Goal: Information Seeking & Learning: Learn about a topic

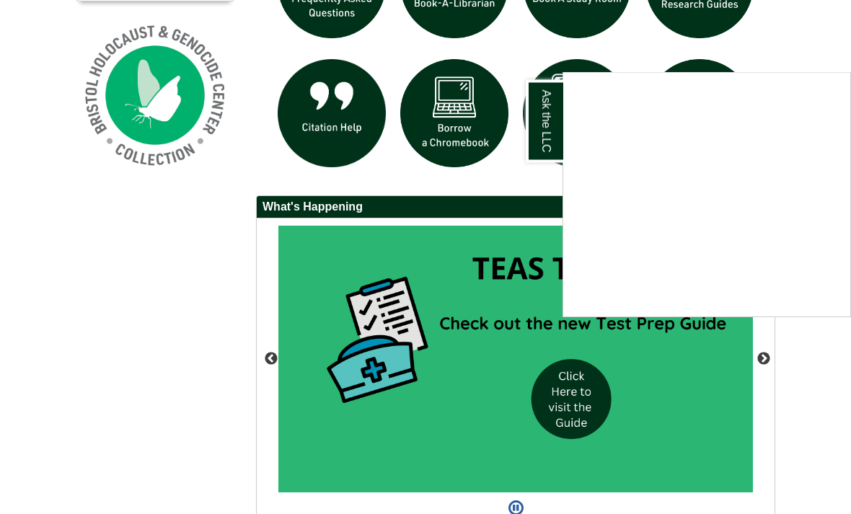
scroll to position [1094, 0]
click at [710, 45] on div "Ask the LLC" at bounding box center [425, 257] width 851 height 514
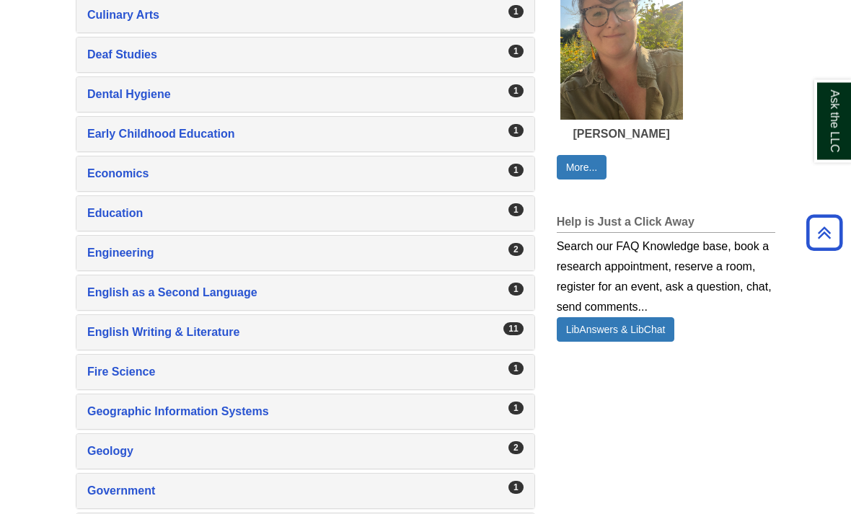
scroll to position [1028, 0]
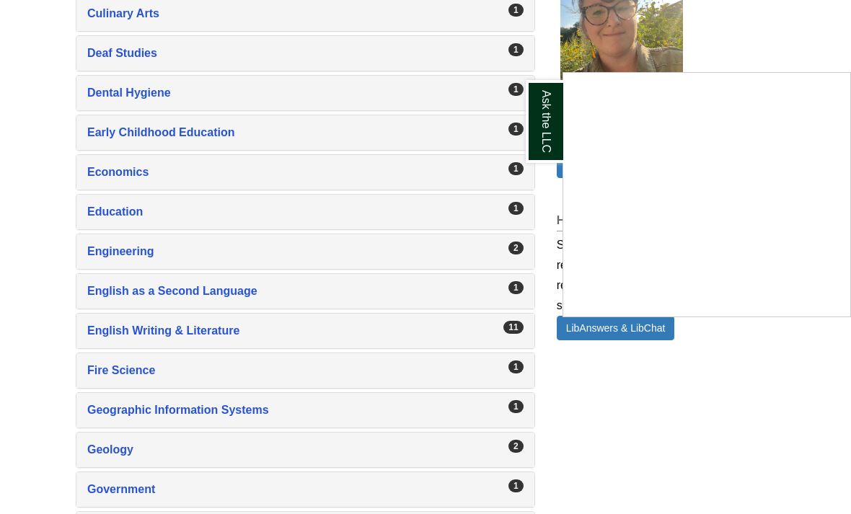
click at [514, 247] on div "Ask the LLC" at bounding box center [425, 257] width 851 height 514
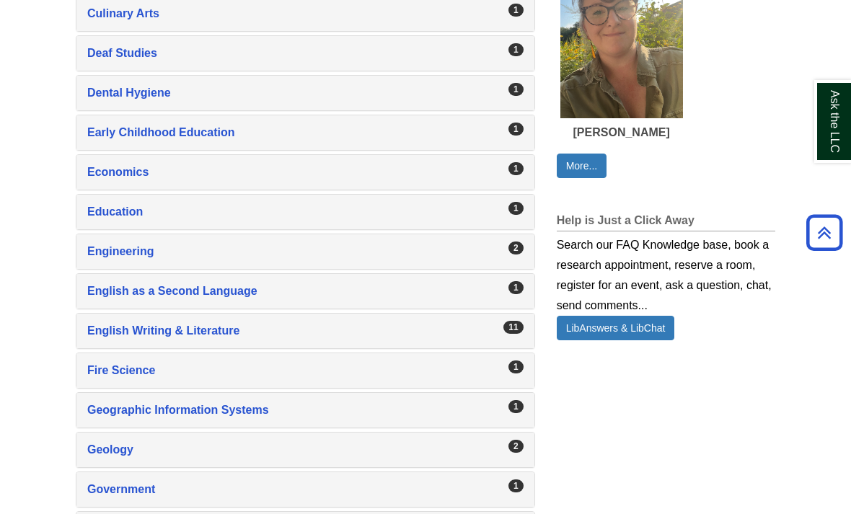
click at [141, 222] on div "Education , 1 guides" at bounding box center [305, 212] width 436 height 20
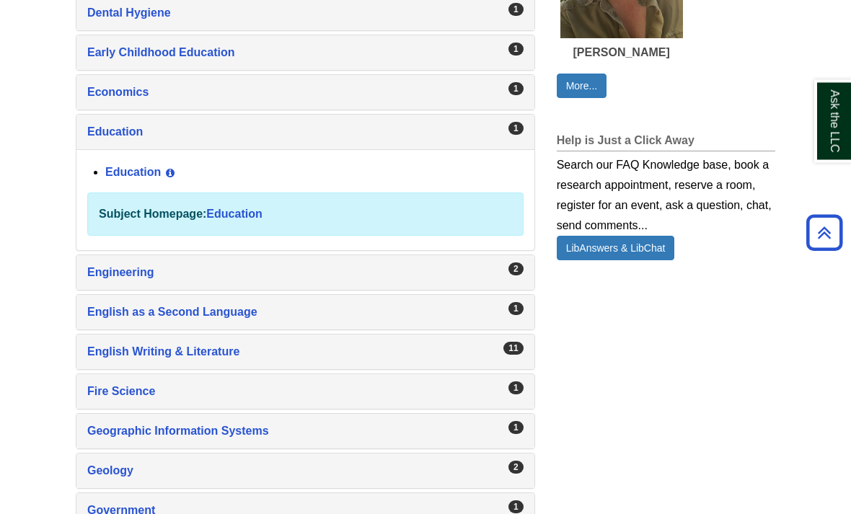
scroll to position [1108, 0]
click at [227, 362] on div "English Writing & Literature , 11 guides" at bounding box center [305, 352] width 436 height 20
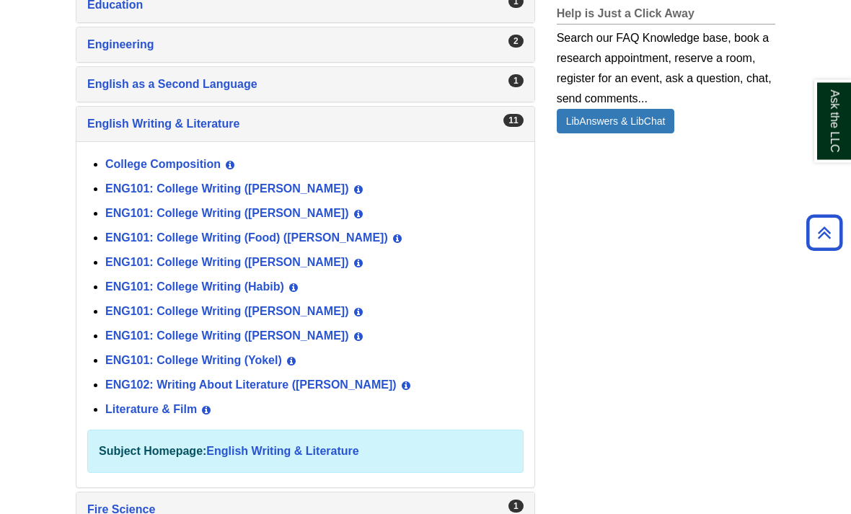
scroll to position [1235, 0]
click at [186, 170] on link "College Composition" at bounding box center [162, 164] width 115 height 12
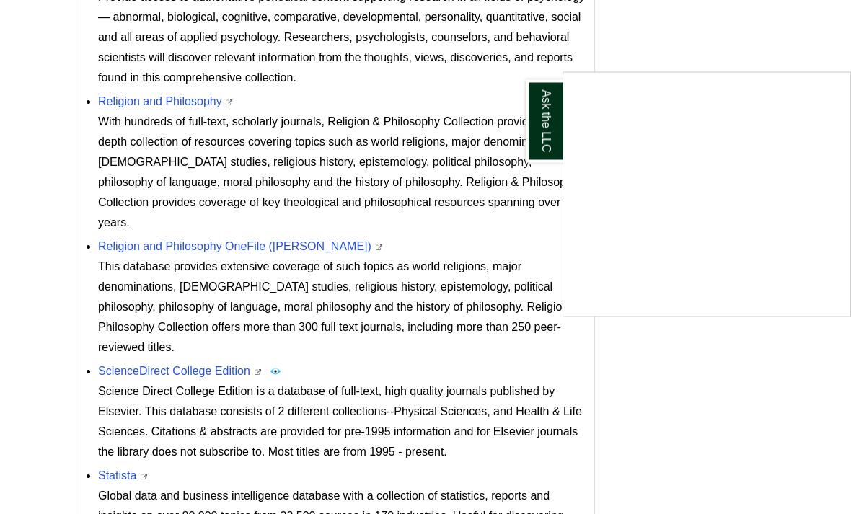
click at [822, 30] on div "Ask the LLC" at bounding box center [425, 257] width 851 height 514
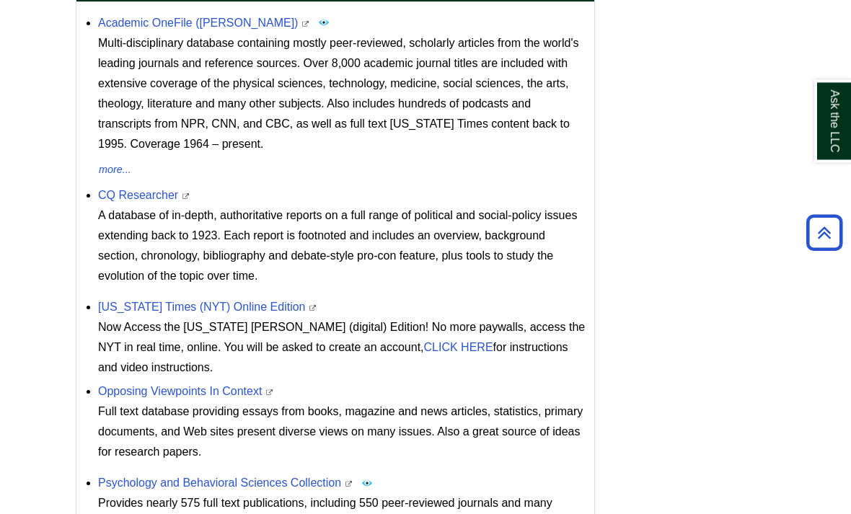
scroll to position [618, 0]
click at [705, 381] on div "College Composition Bristol LLC Search Search Everything Journal Look-Up ******…" at bounding box center [425, 410] width 721 height 1593
